Goal: Information Seeking & Learning: Learn about a topic

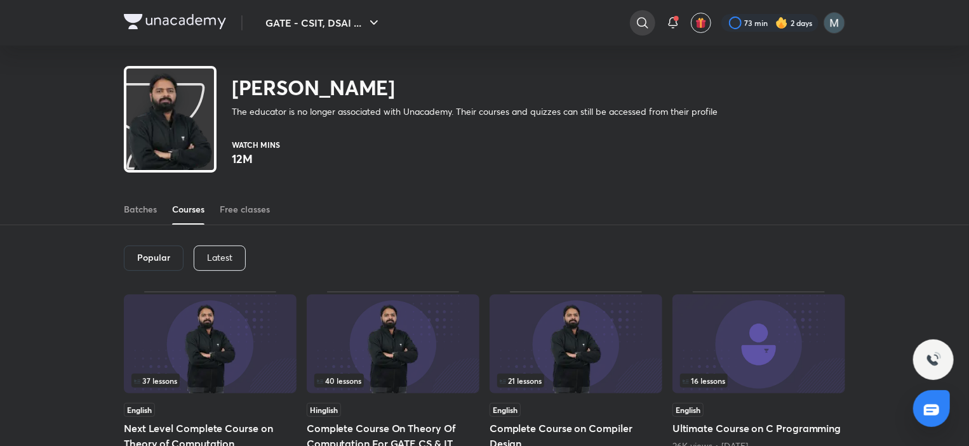
click at [646, 26] on icon at bounding box center [642, 22] width 15 height 15
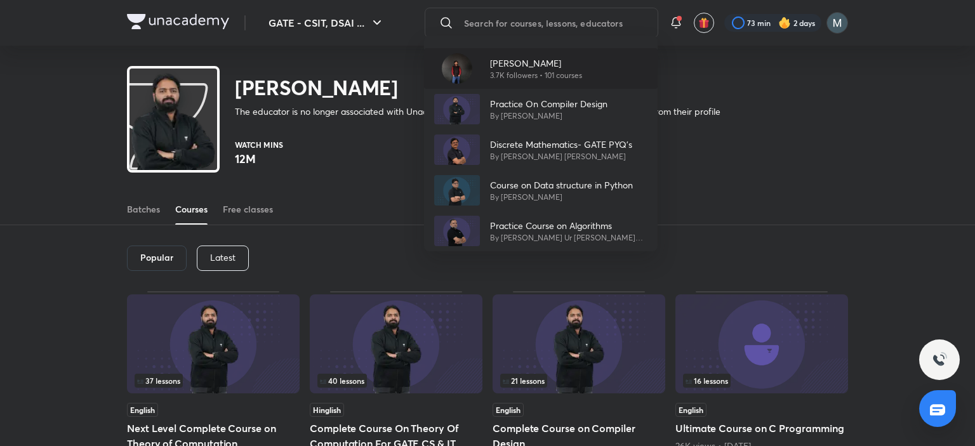
click at [593, 62] on div "[PERSON_NAME] 3.7K followers • 101 courses" at bounding box center [541, 68] width 234 height 41
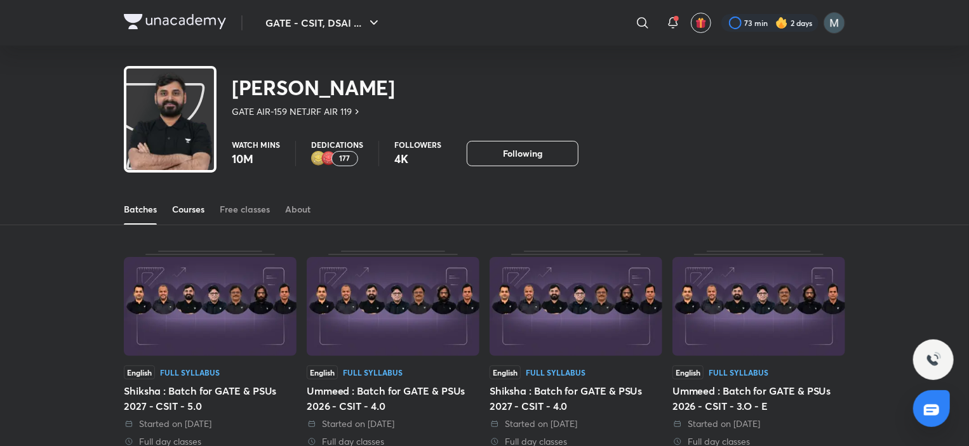
click at [188, 200] on link "Courses" at bounding box center [188, 209] width 32 height 30
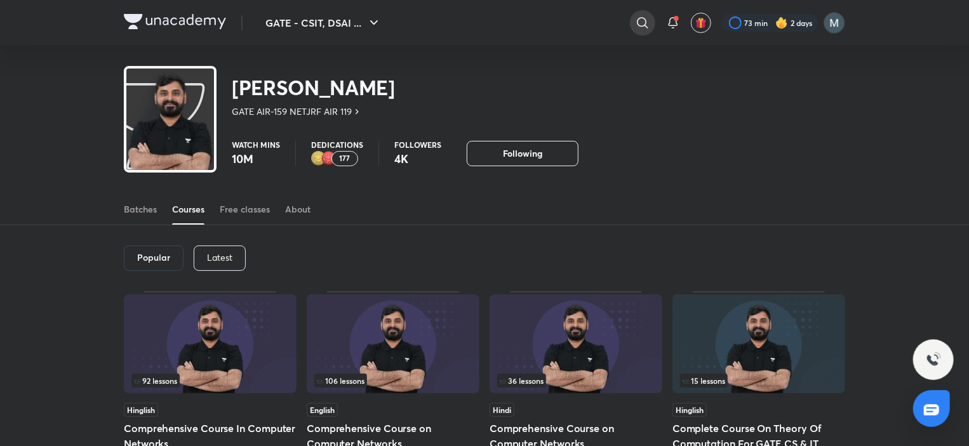
click at [648, 15] on icon at bounding box center [642, 22] width 15 height 15
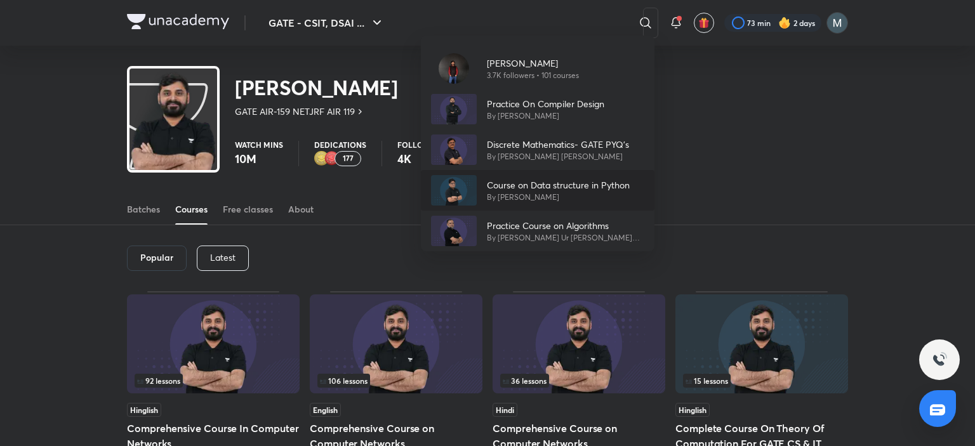
click at [614, 200] on p "By [PERSON_NAME]" at bounding box center [558, 197] width 143 height 11
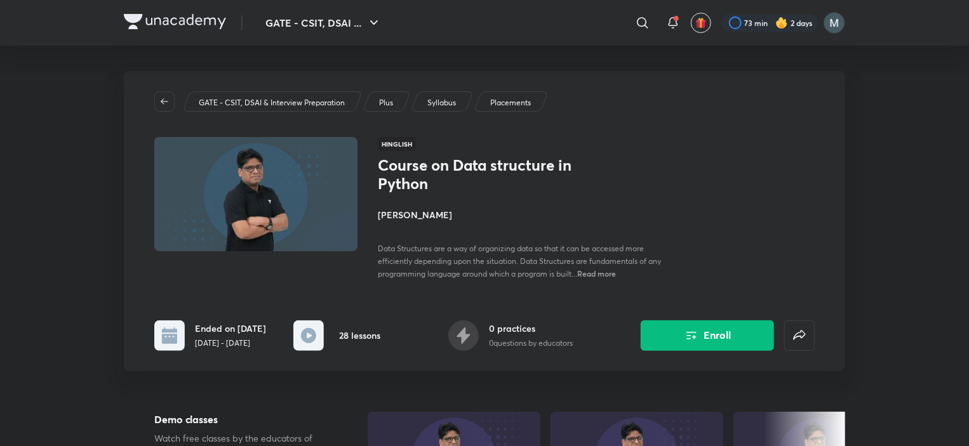
click at [408, 215] on h4 "[PERSON_NAME]" at bounding box center [520, 214] width 284 height 13
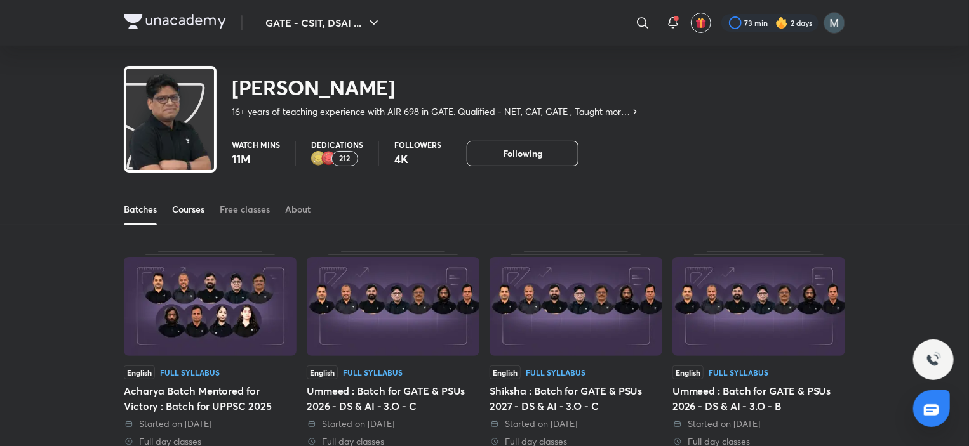
click at [198, 211] on div "Courses" at bounding box center [188, 209] width 32 height 13
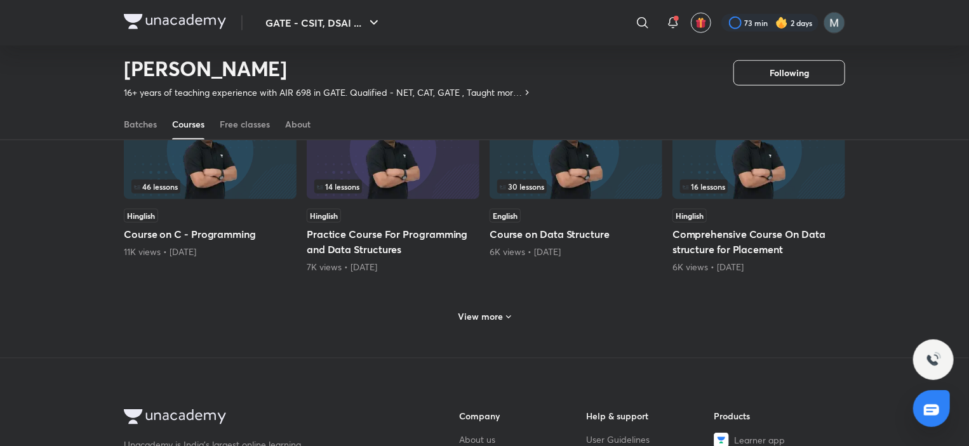
scroll to position [563, 0]
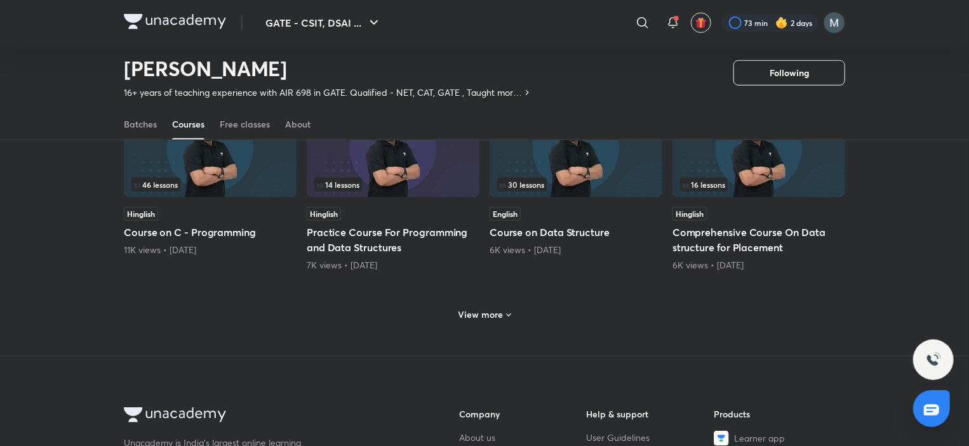
click at [349, 236] on h5 "Practice Course For Programming and Data Structures" at bounding box center [393, 240] width 173 height 30
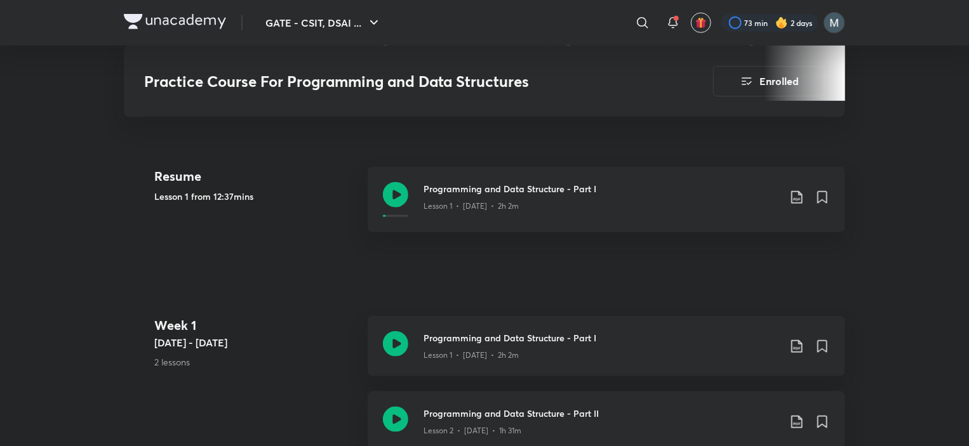
scroll to position [571, 0]
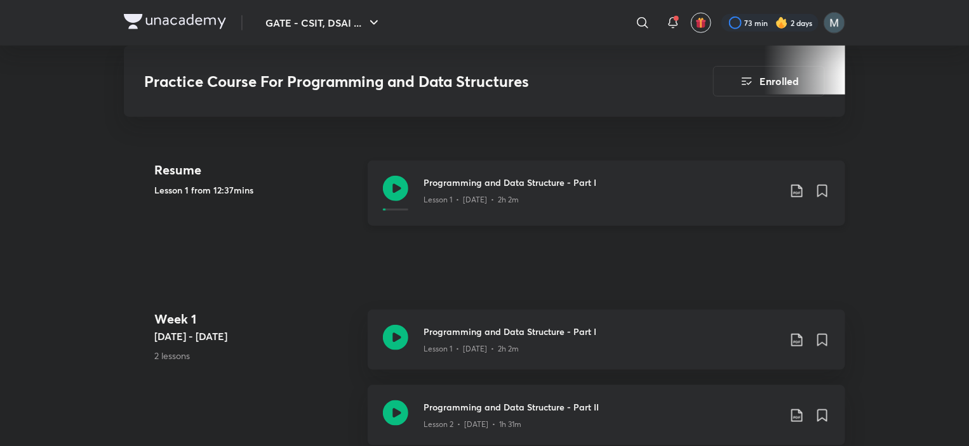
click at [403, 185] on icon at bounding box center [395, 188] width 25 height 25
